Goal: Task Accomplishment & Management: Complete application form

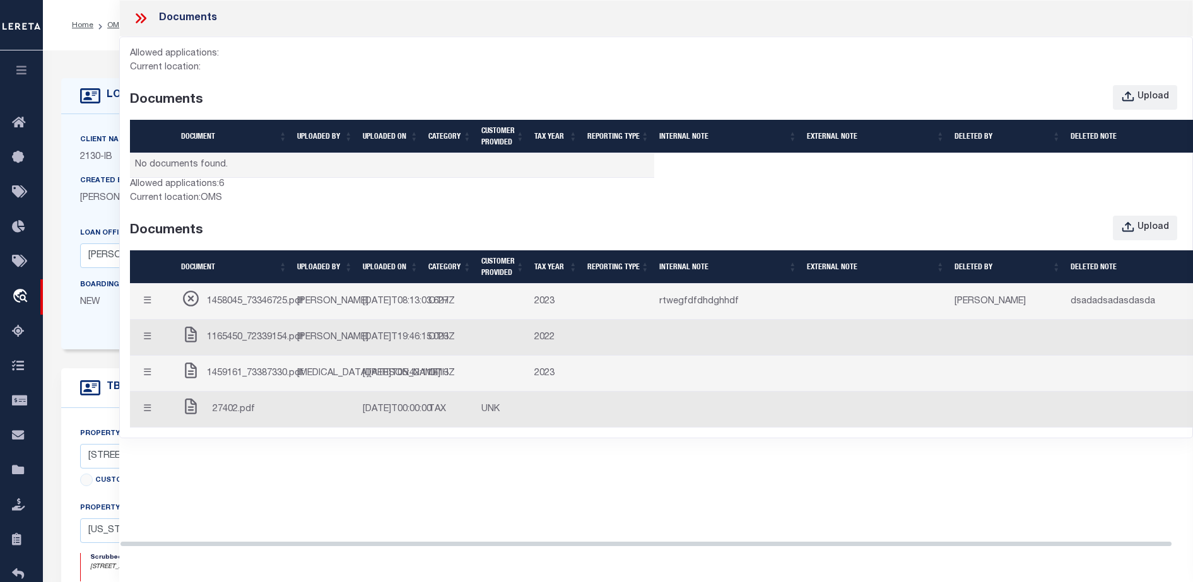
select select "7065"
select select "2702"
select select "NonEscrow"
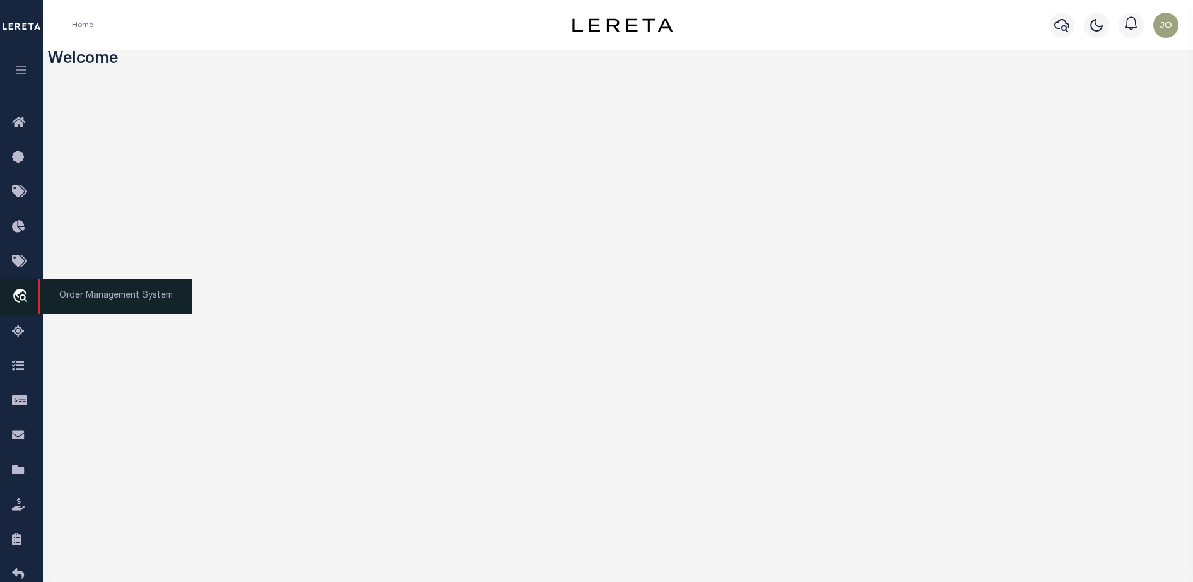
click at [33, 293] on link "travel_explore Order Management System" at bounding box center [21, 296] width 43 height 35
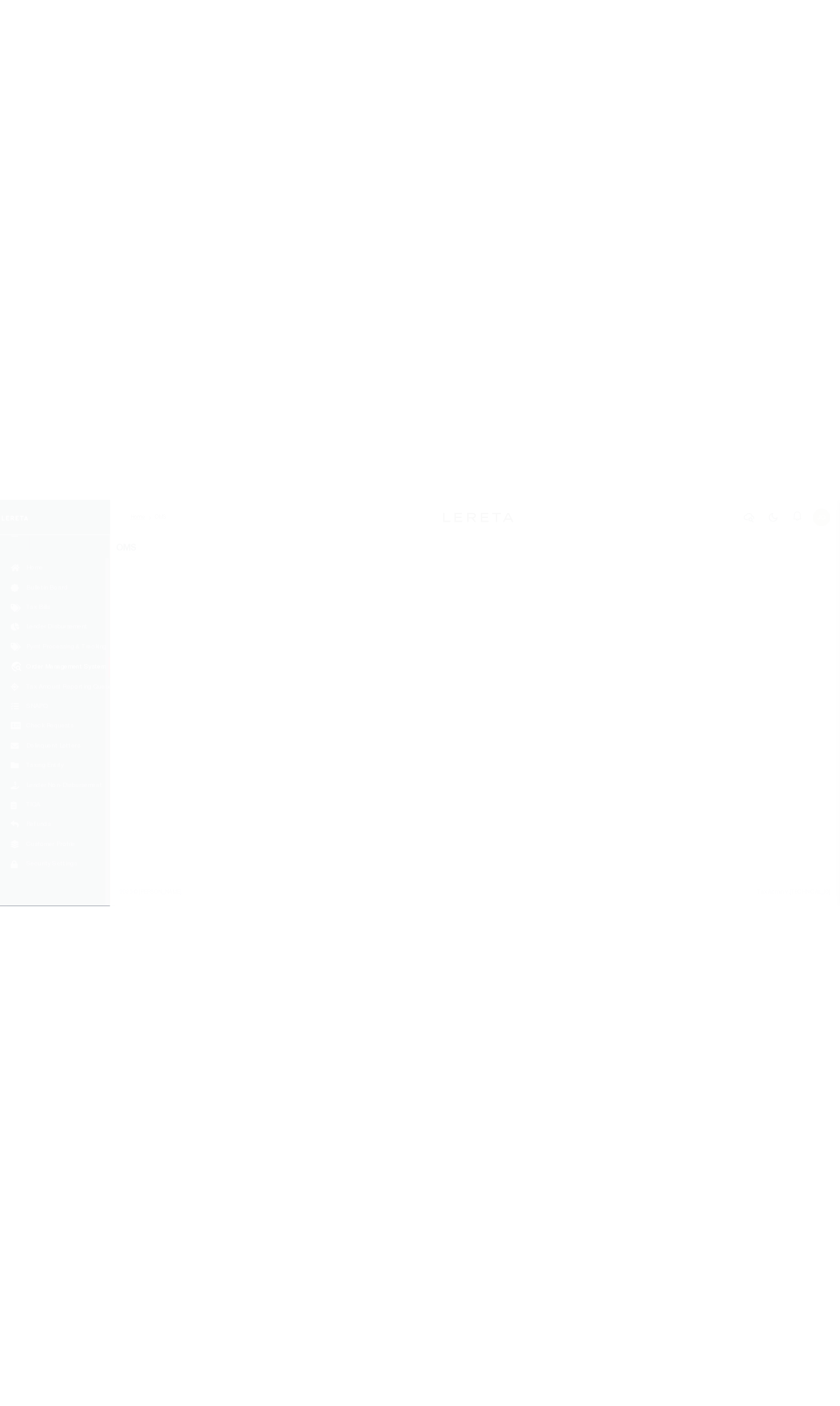
scroll to position [32, 0]
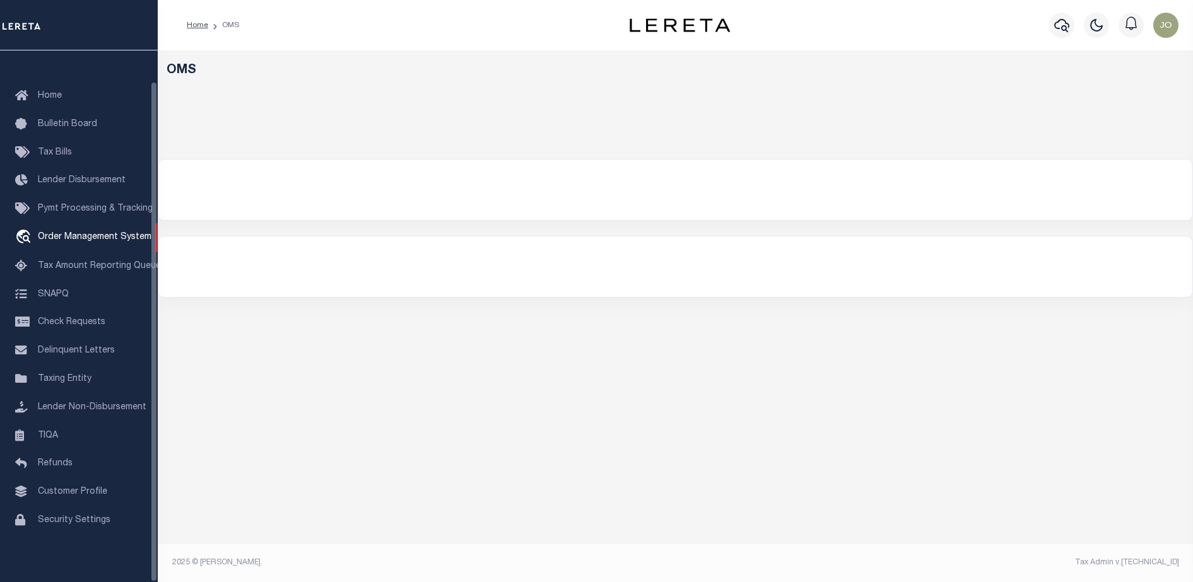
select select "200"
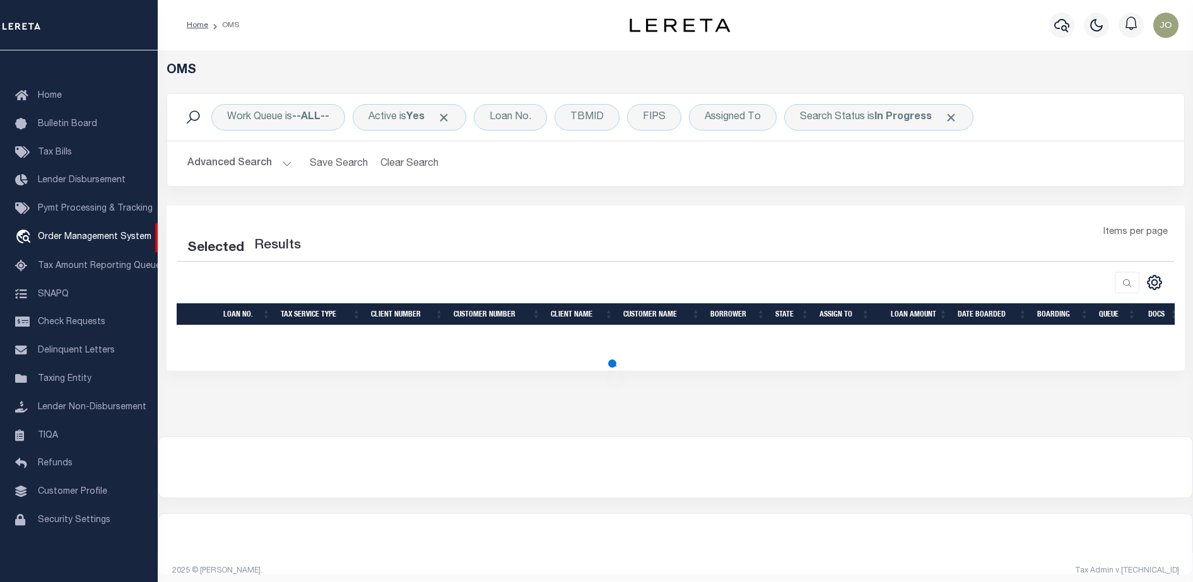
select select "200"
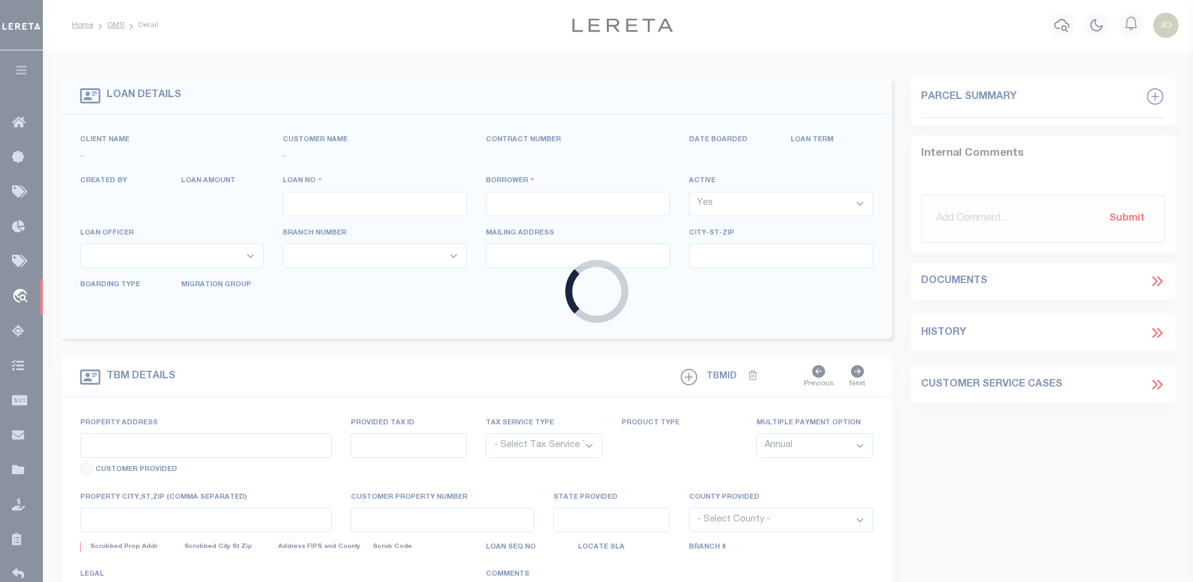
type input "714280550"
type input "BCM [GEOGRAPHIC_DATA]"
select select
type input "ATTN: [PERSON_NAME] [STREET_ADDRESS]"
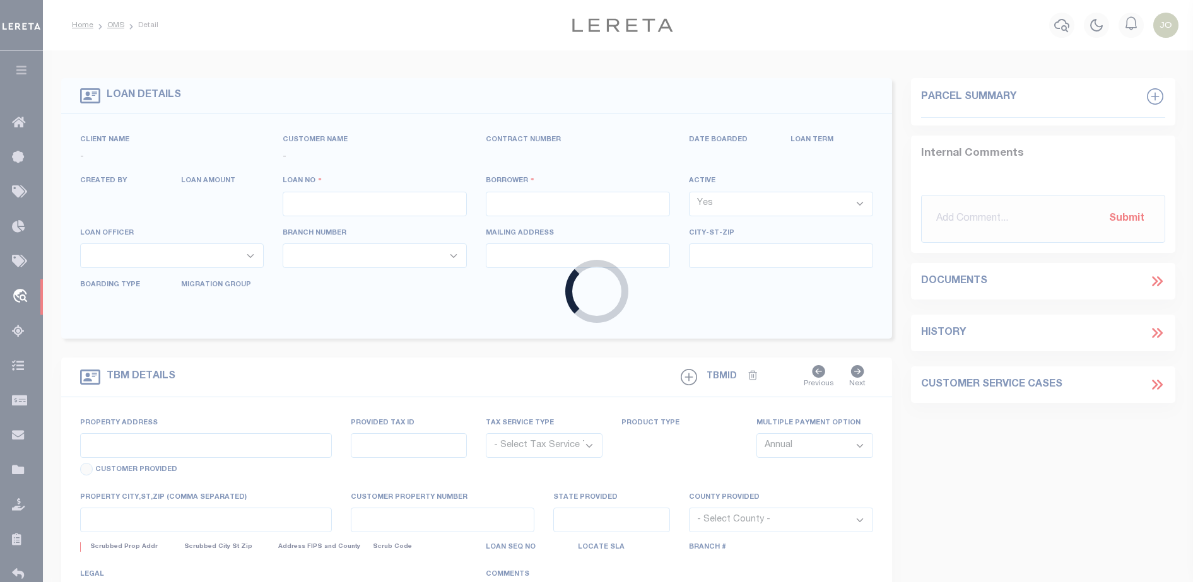
type input "[US_STATE][GEOGRAPHIC_DATA] 77591"
select select
select select "NonEscrow"
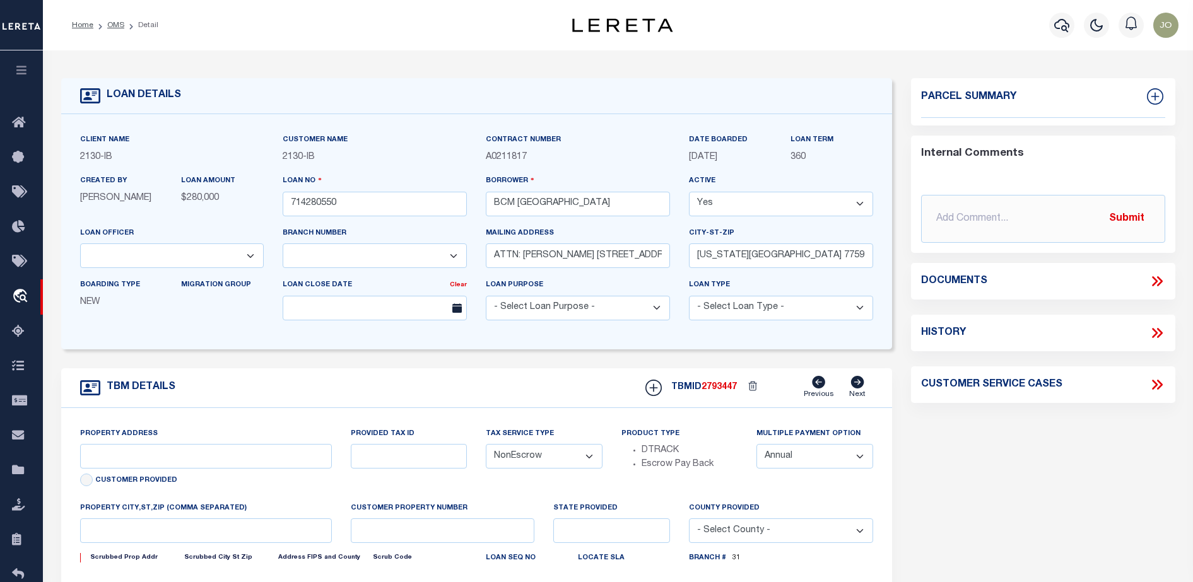
click at [1163, 284] on icon at bounding box center [1157, 281] width 16 height 16
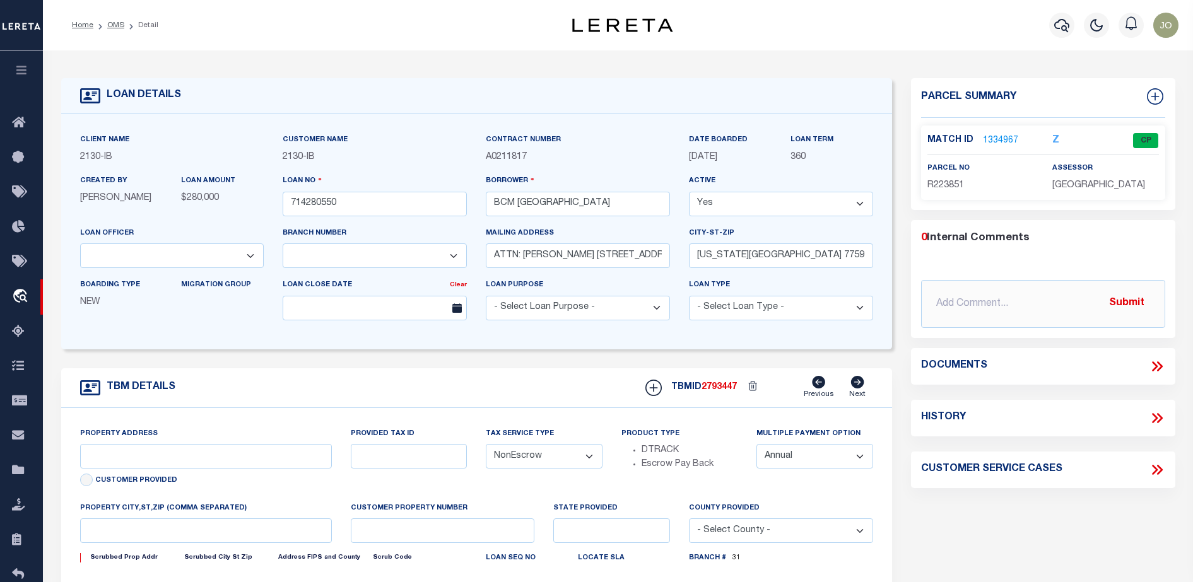
select select "2702"
select select "7065"
type input "[STREET_ADDRESS]"
select select
type input "[US_STATE][GEOGRAPHIC_DATA] 77590"
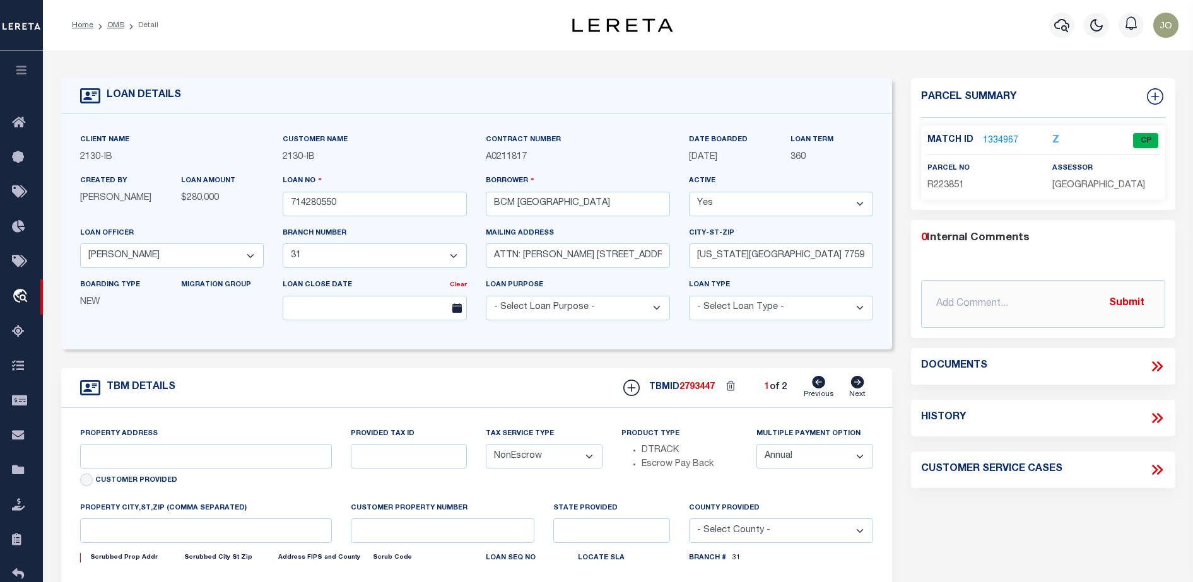
type input "[US_STATE]"
type input "[GEOGRAPHIC_DATA]"
select select
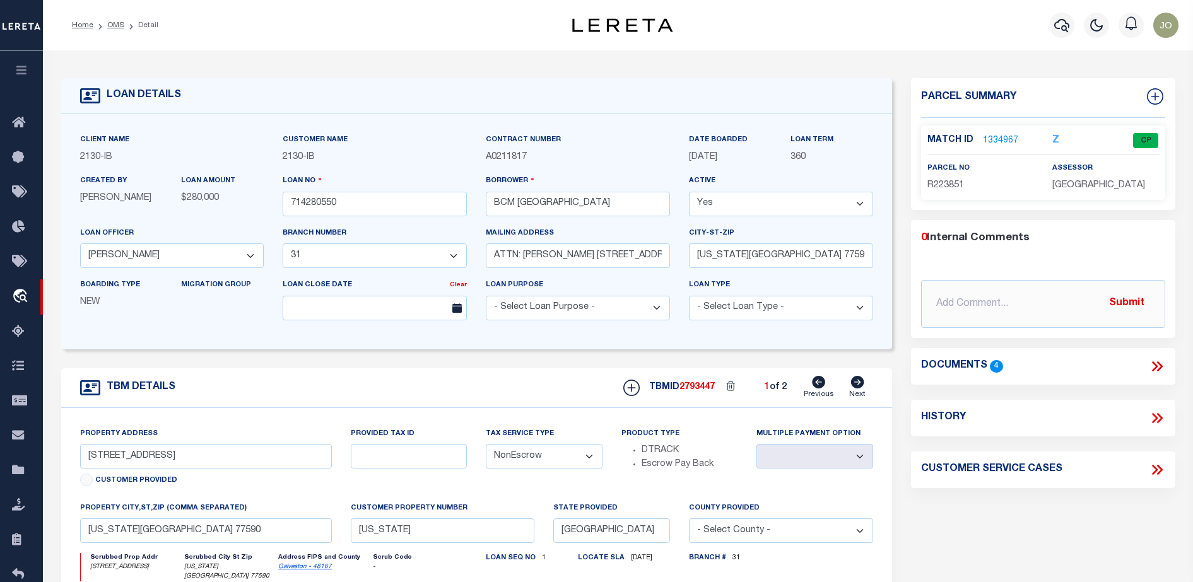
click at [1148, 367] on div "Documents 4" at bounding box center [1043, 366] width 244 height 16
click at [1159, 370] on icon at bounding box center [1157, 366] width 16 height 16
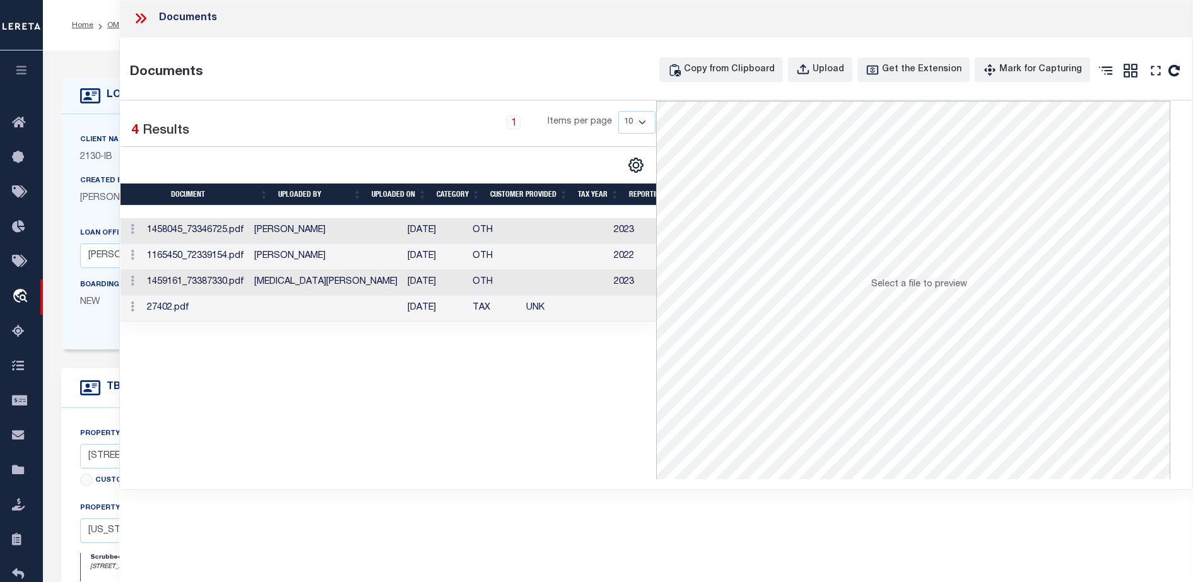
click at [213, 385] on div "Selected 4 Results 1 Items per page 10 25 50 100" at bounding box center [388, 290] width 536 height 378
click at [841, 70] on div "Upload" at bounding box center [828, 70] width 32 height 14
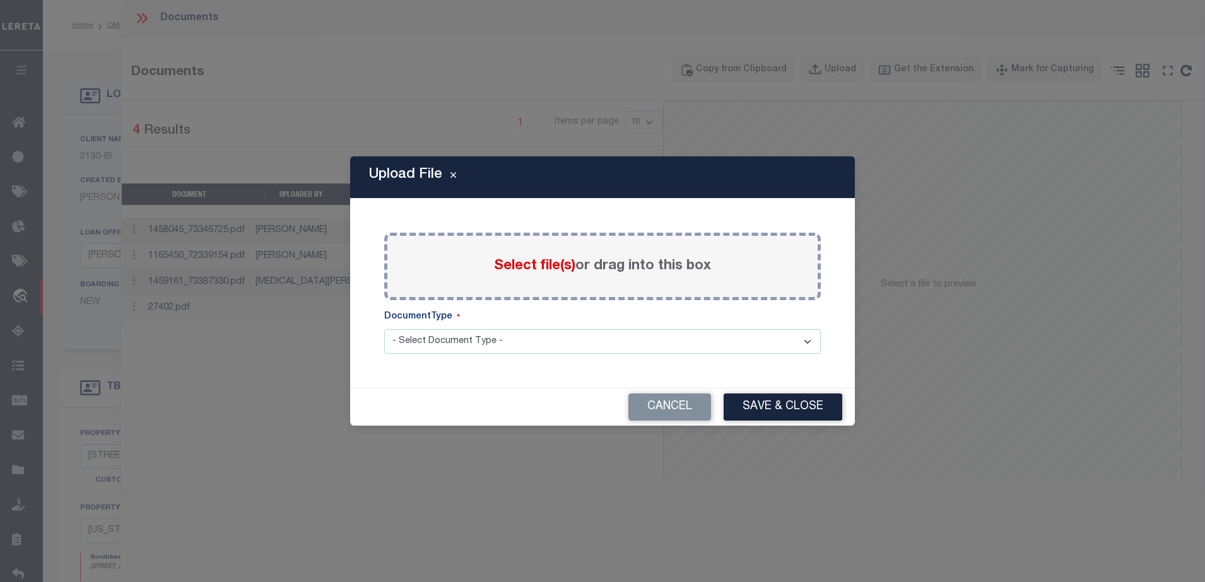
click at [731, 333] on select "- Select Document Type - LEGAL TAX SERVICE DOCUMENTS" at bounding box center [602, 341] width 437 height 25
click at [384, 329] on select "- Select Document Type - LEGAL TAX SERVICE DOCUMENTS" at bounding box center [602, 341] width 437 height 25
click at [763, 339] on select "- Select Document Type - LEGAL TAX SERVICE DOCUMENTS" at bounding box center [602, 341] width 437 height 25
click at [384, 329] on select "- Select Document Type - LEGAL TAX SERVICE DOCUMENTS" at bounding box center [602, 341] width 437 height 25
click at [537, 379] on div "Upload File Paste copied image or file into this box Select file(s) or drag int…" at bounding box center [602, 290] width 505 height 269
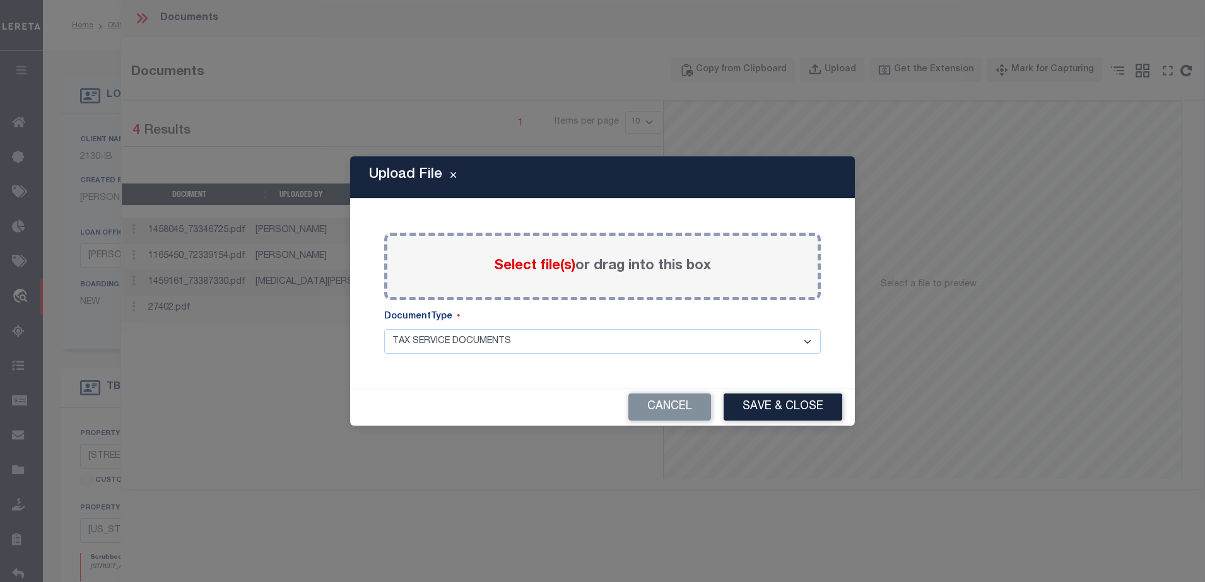
click at [589, 349] on select "- Select Document Type - LEGAL TAX SERVICE DOCUMENTS" at bounding box center [602, 341] width 437 height 25
click at [384, 329] on select "- Select Document Type - LEGAL TAX SERVICE DOCUMENTS" at bounding box center [602, 341] width 437 height 25
click at [464, 400] on div "Cancel Save & Close" at bounding box center [602, 407] width 505 height 37
click at [537, 263] on span "Select file(s)" at bounding box center [534, 266] width 81 height 14
click at [0, 0] on input "Select file(s) or drag into this box" at bounding box center [0, 0] width 0 height 0
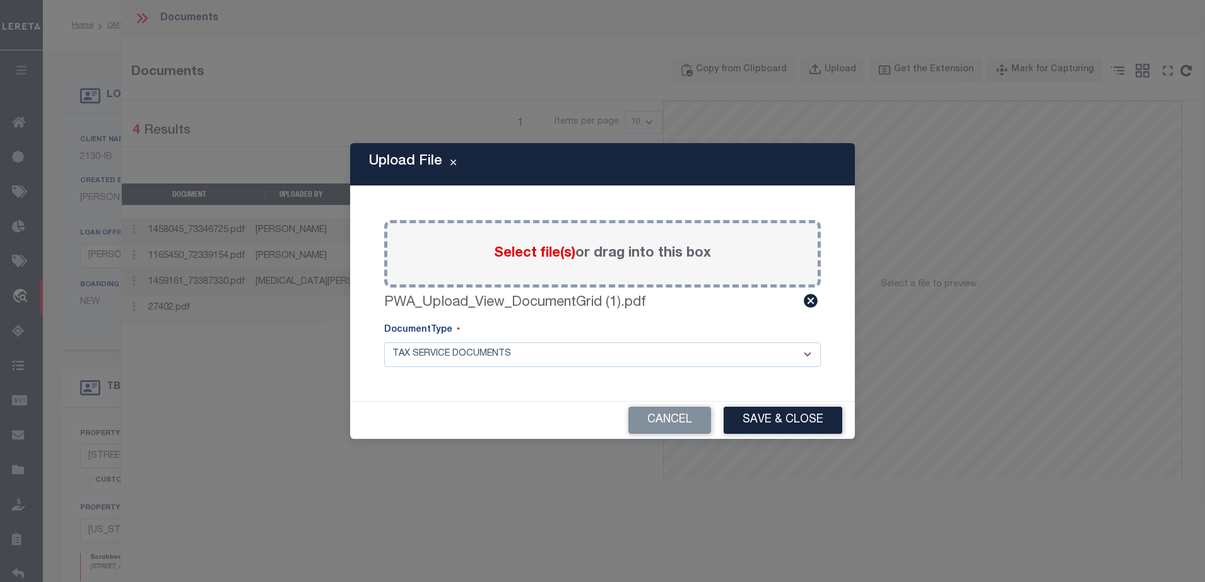
click at [793, 418] on button "Save & Close" at bounding box center [783, 420] width 119 height 27
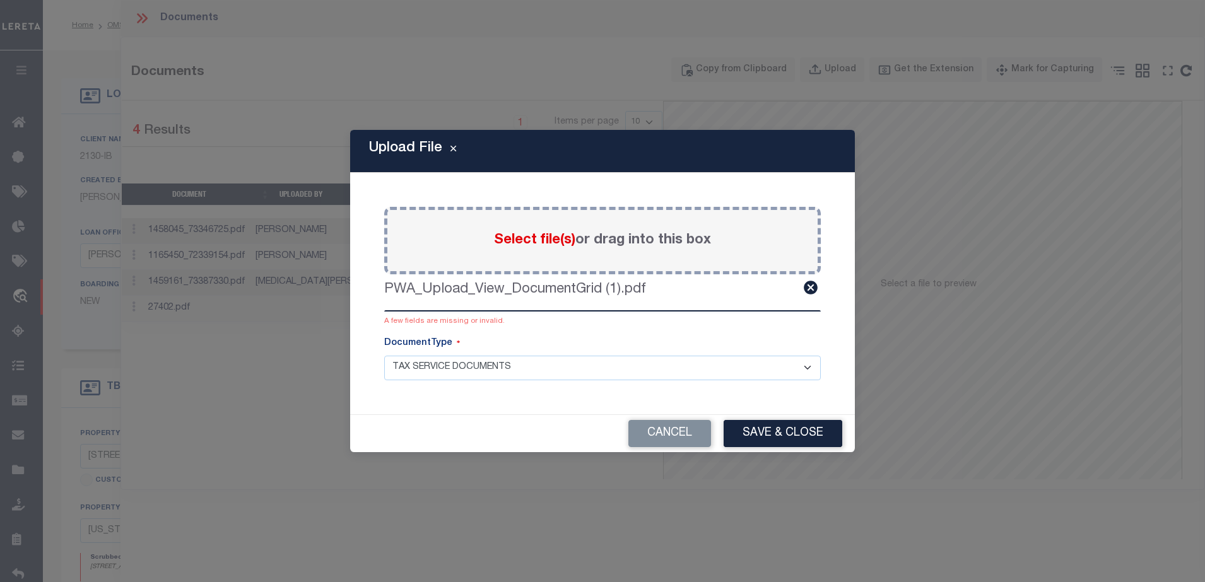
click at [543, 373] on select "- Select Document Type - LEGAL TAX SERVICE DOCUMENTS" at bounding box center [602, 368] width 437 height 25
click at [384, 356] on select "- Select Document Type - LEGAL TAX SERVICE DOCUMENTS" at bounding box center [602, 368] width 437 height 25
click at [785, 436] on button "Save & Close" at bounding box center [783, 433] width 119 height 27
click at [744, 441] on button "Save & Close" at bounding box center [783, 433] width 119 height 27
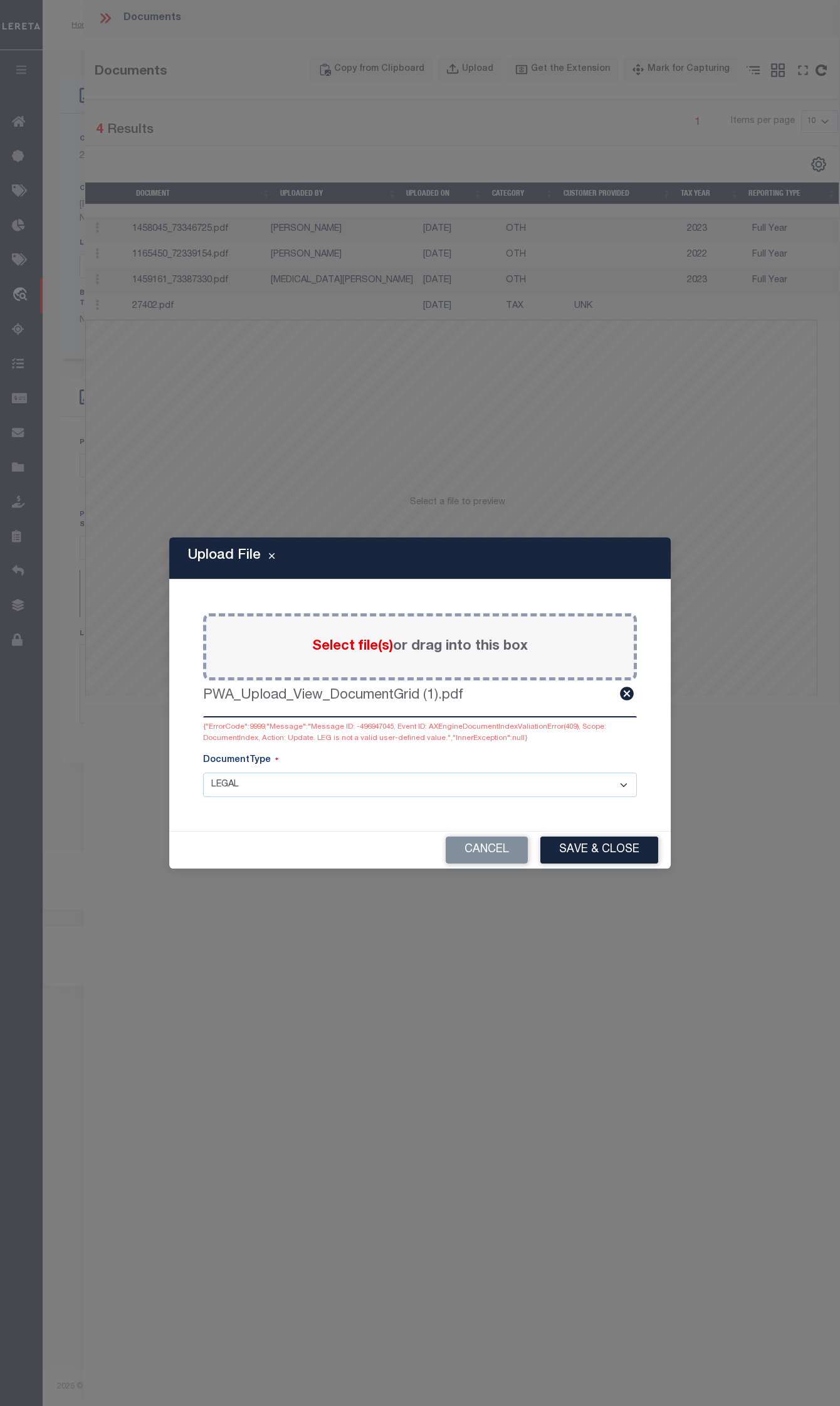
click at [534, 579] on select "- Select Document Type - LEGAL TAX SERVICE DOCUMENTS" at bounding box center [420, 785] width 434 height 25
click at [495, 579] on select "- Select Document Type - LEGAL TAX SERVICE DOCUMENTS" at bounding box center [420, 785] width 434 height 25
select select "TAX"
click at [203, 579] on select "- Select Document Type - LEGAL TAX SERVICE DOCUMENTS" at bounding box center [420, 785] width 434 height 25
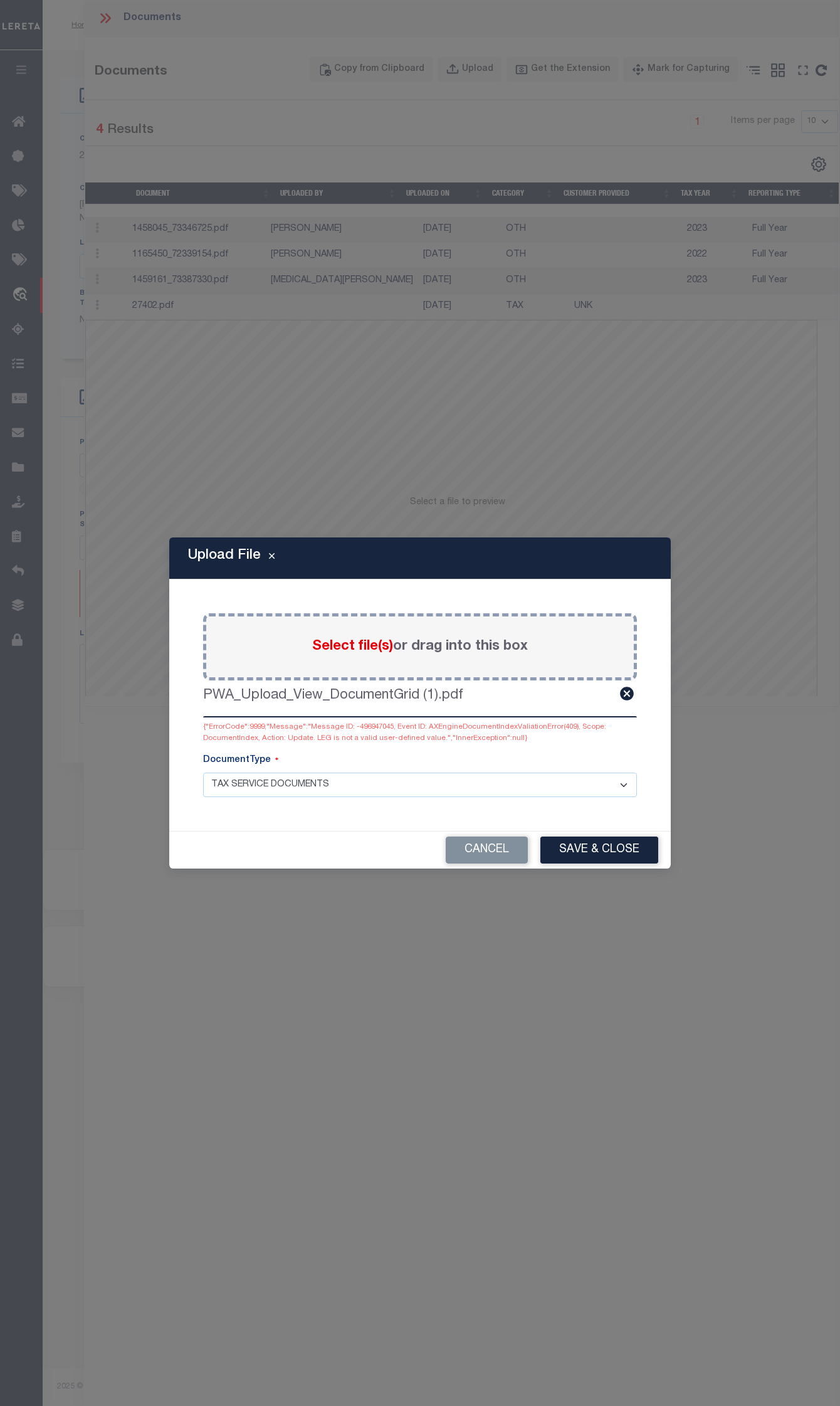
click at [383, 579] on span "Select file(s)" at bounding box center [352, 646] width 81 height 14
click at [0, 0] on input "Select file(s) or drag into this box" at bounding box center [0, 0] width 0 height 0
click at [573, 579] on button "Save & Close" at bounding box center [599, 850] width 118 height 27
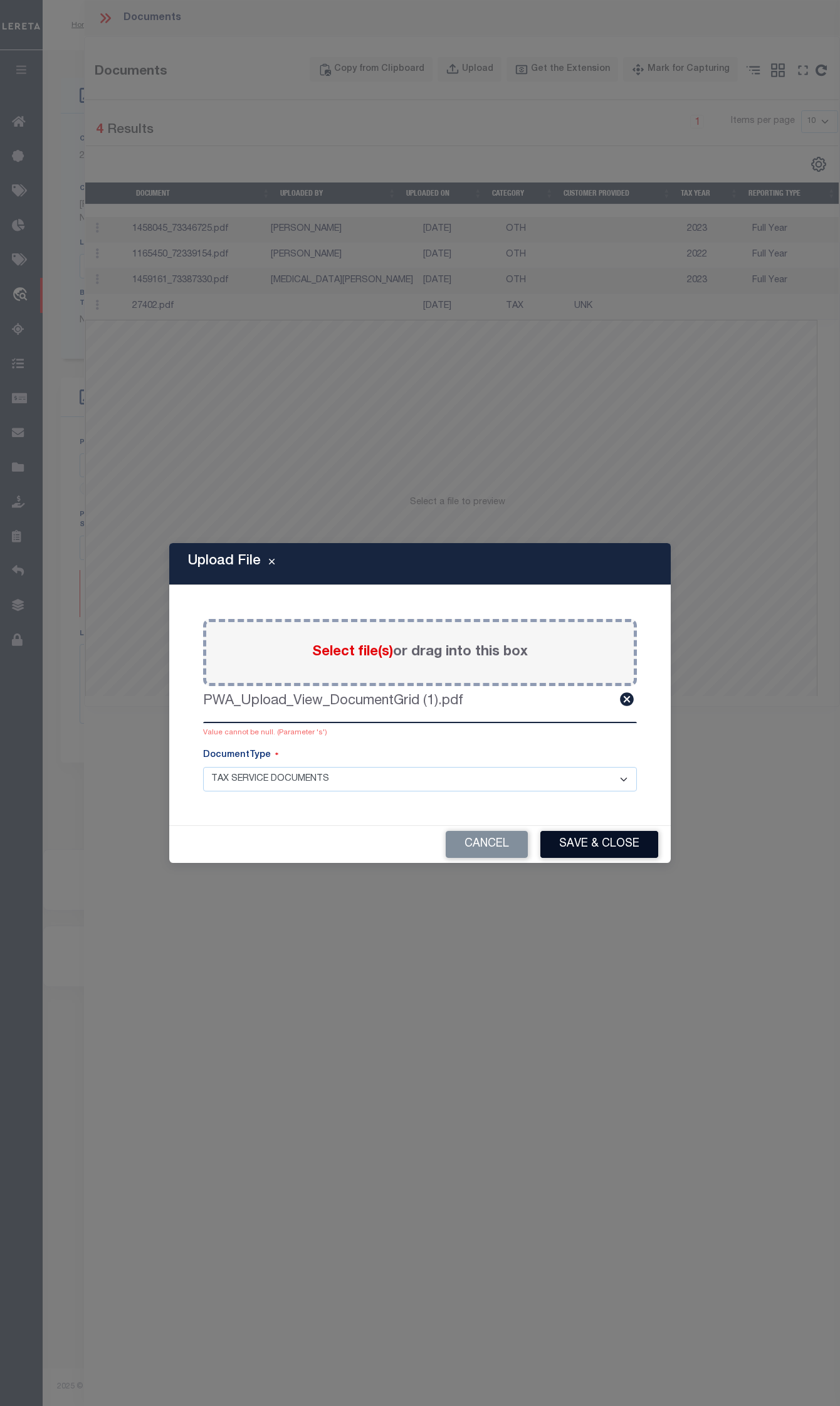
click at [615, 579] on button "Save & Close" at bounding box center [599, 844] width 118 height 27
click at [619, 579] on button "Save & Close" at bounding box center [599, 844] width 118 height 27
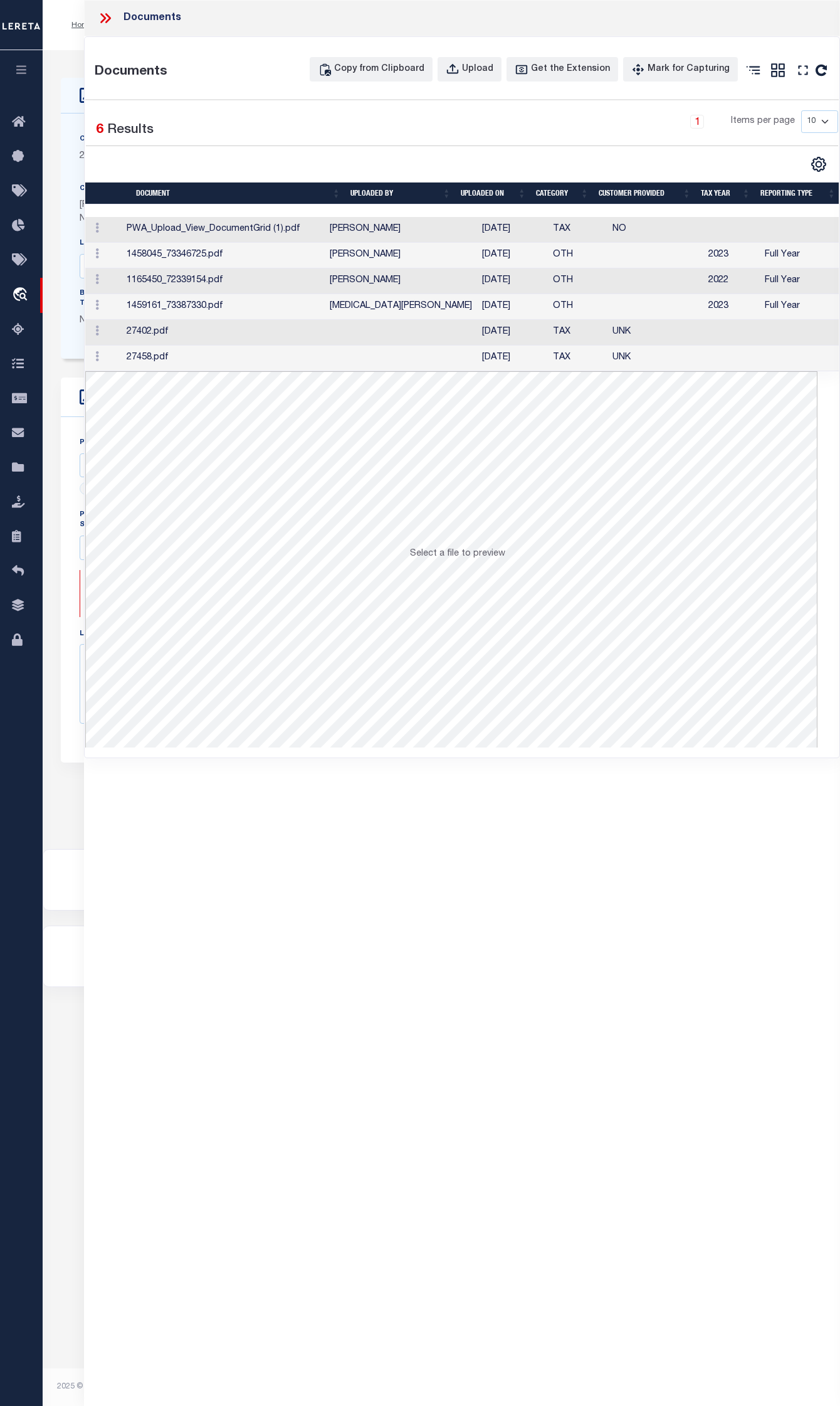
scroll to position [0, 2]
click at [237, 229] on td "PWA_Upload_View_DocumentGrid (1).pdf" at bounding box center [221, 230] width 203 height 26
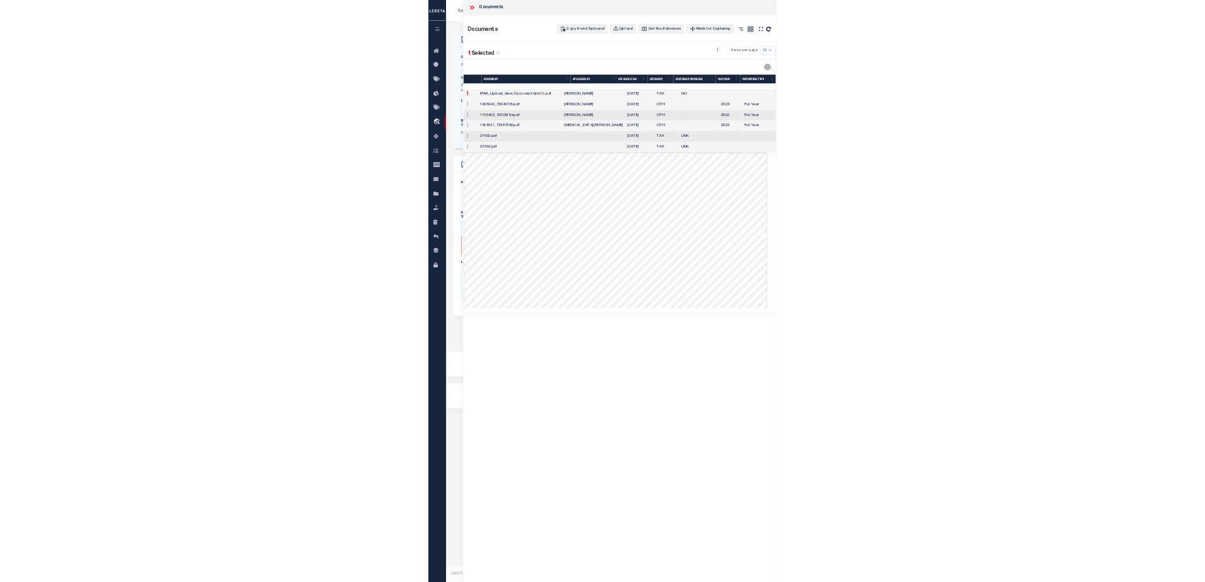
scroll to position [0, 0]
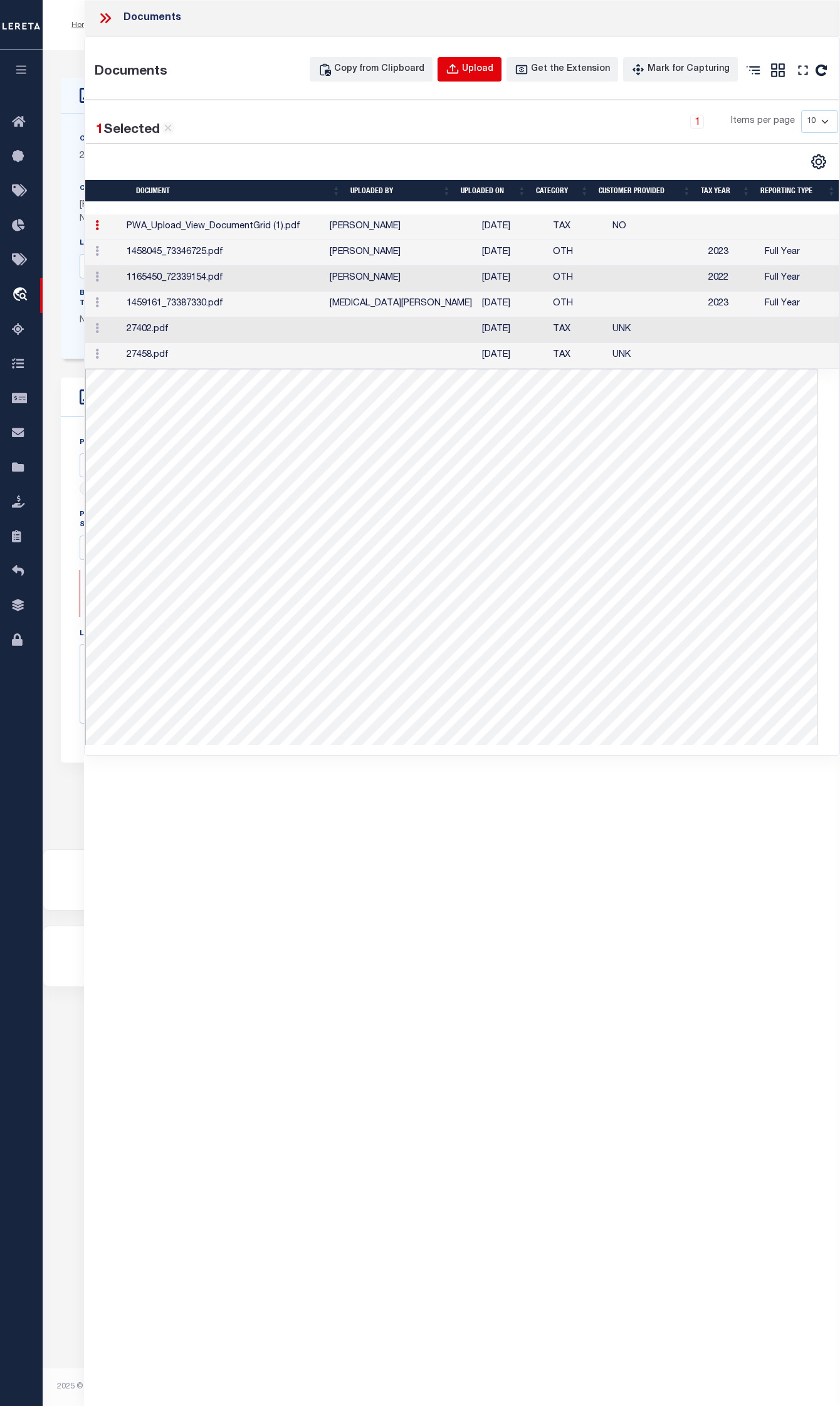
click at [487, 79] on button "Upload" at bounding box center [469, 69] width 64 height 25
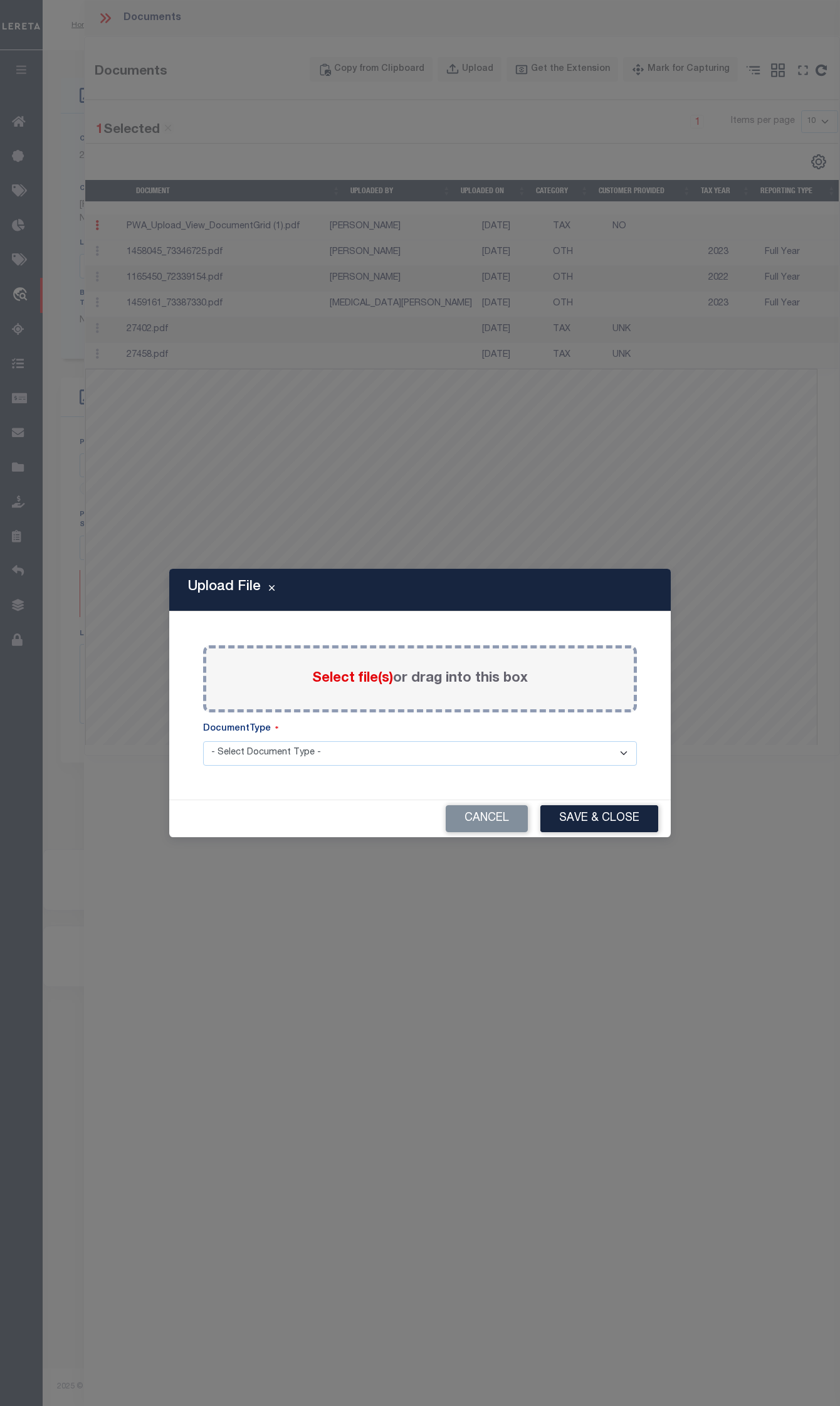
click at [559, 579] on select "- Select Document Type - LEGAL TAX SERVICE DOCUMENTS" at bounding box center [420, 754] width 434 height 25
select select "TAX"
click at [203, 579] on select "- Select Document Type - LEGAL TAX SERVICE DOCUMENTS" at bounding box center [420, 754] width 434 height 25
click at [539, 579] on div "Select file(s) or drag into this box" at bounding box center [420, 678] width 434 height 67
click at [331, 579] on span "Select file(s)" at bounding box center [352, 679] width 81 height 14
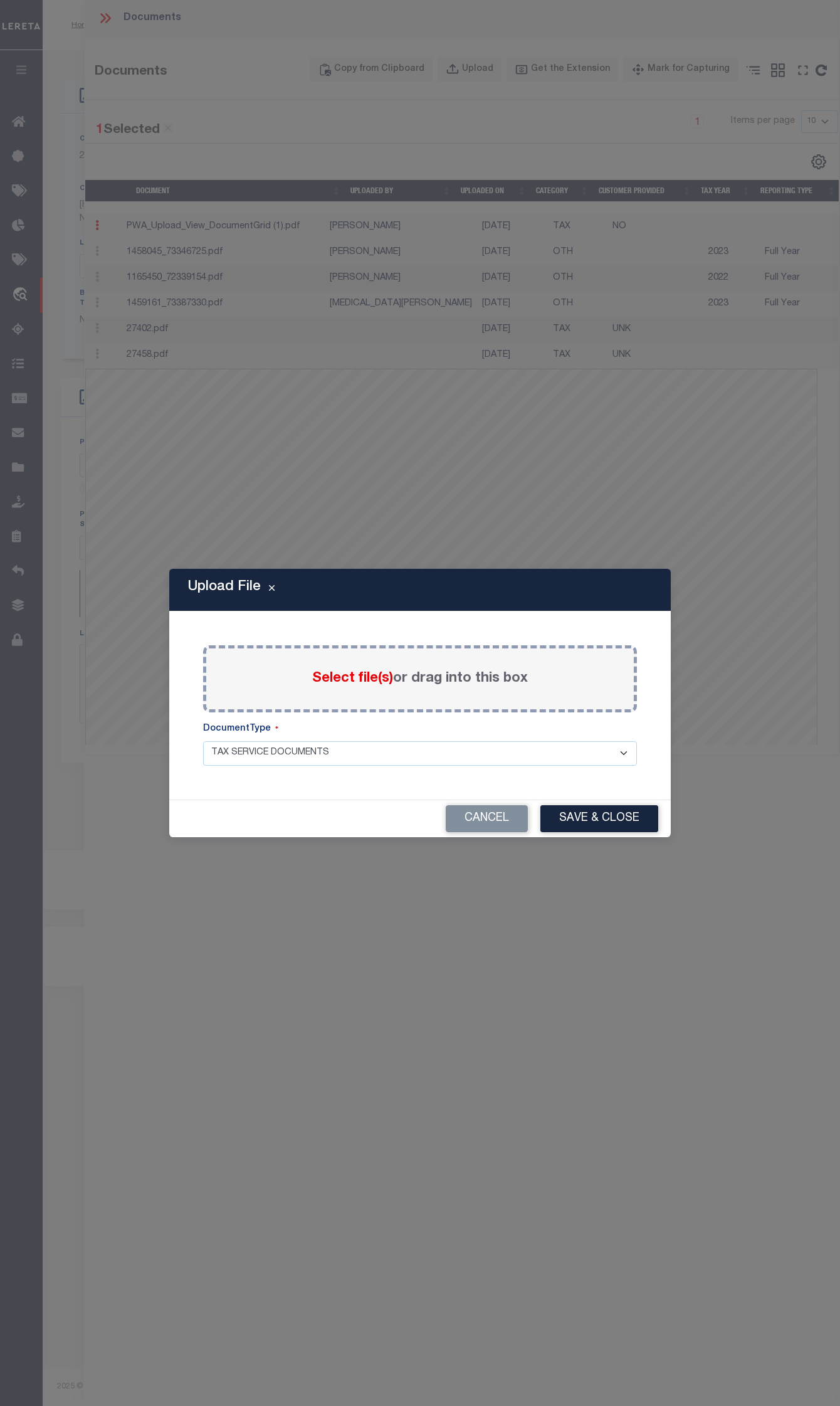
click at [0, 0] on input "Select file(s) or drag into this box" at bounding box center [0, 0] width 0 height 0
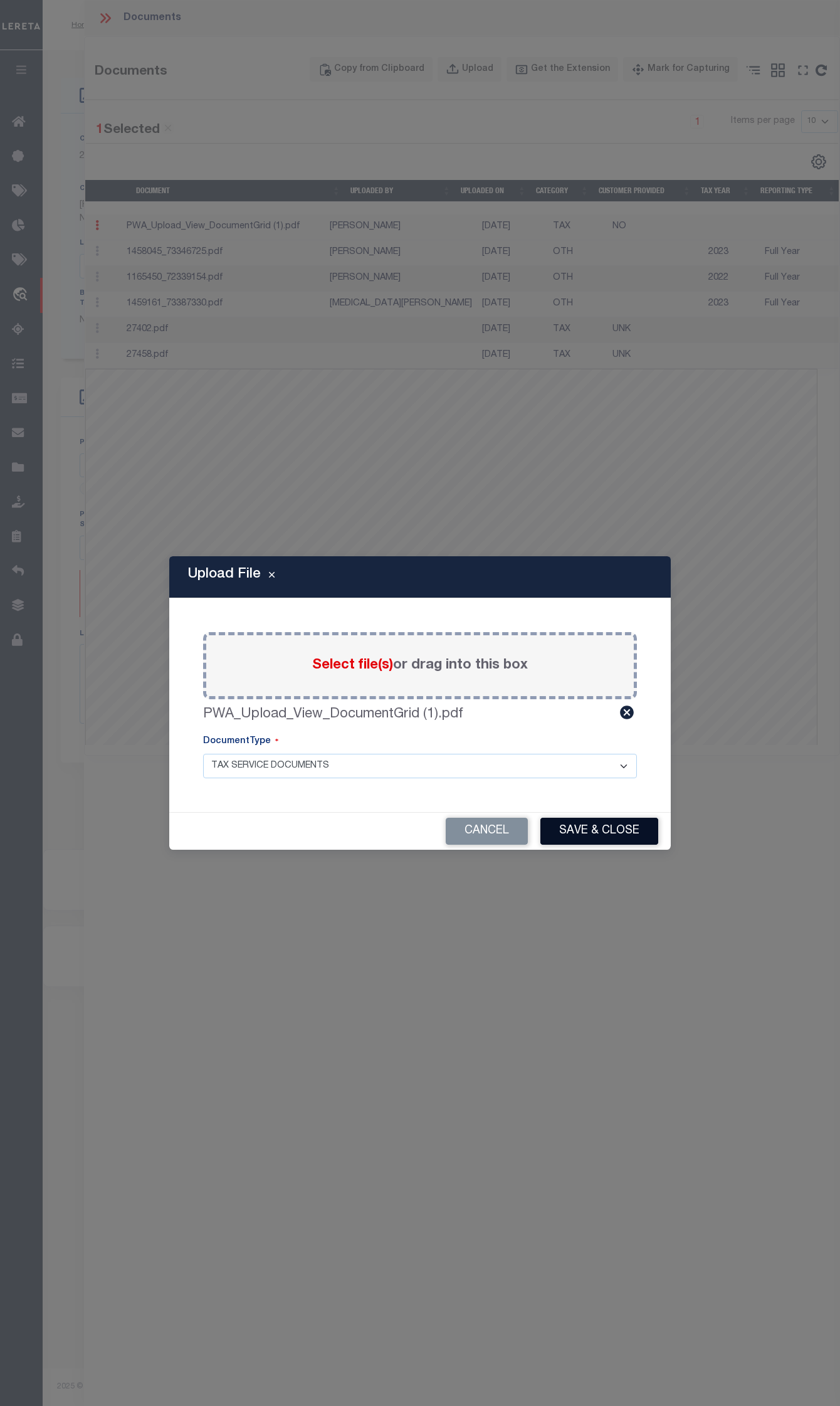
click at [565, 579] on button "Save & Close" at bounding box center [599, 831] width 118 height 27
